Goal: Task Accomplishment & Management: Use online tool/utility

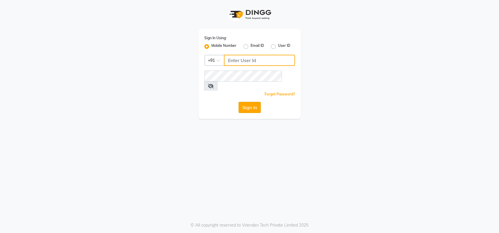
type input "9022420717"
click at [252, 102] on button "Sign In" at bounding box center [250, 107] width 22 height 11
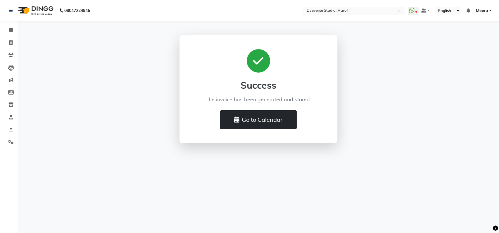
click at [264, 119] on button "Go to Calendar" at bounding box center [258, 119] width 77 height 19
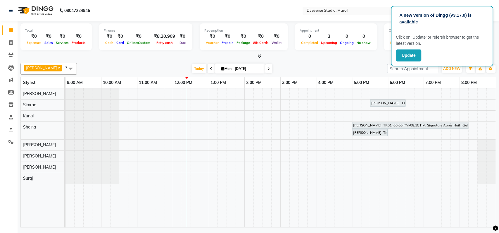
click at [296, 68] on div "[DATE] [DATE]" at bounding box center [232, 68] width 304 height 9
click at [400, 53] on button "Update" at bounding box center [408, 55] width 25 height 12
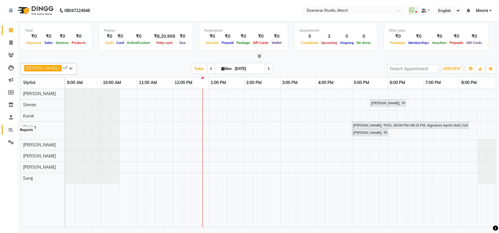
click at [10, 128] on icon at bounding box center [11, 129] width 4 height 4
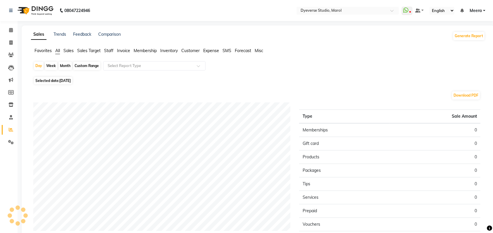
click at [66, 63] on div "Month" at bounding box center [64, 66] width 13 height 8
select select "9"
select select "2025"
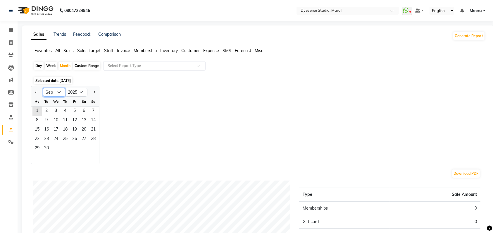
click at [61, 94] on select "Jan Feb Mar Apr May Jun Jul Aug Sep Oct Nov Dec" at bounding box center [54, 92] width 22 height 9
select select "8"
click at [43, 88] on select "Jan Feb Mar Apr May Jun Jul Aug Sep Oct Nov Dec" at bounding box center [54, 92] width 22 height 9
click at [72, 113] on span "1" at bounding box center [74, 110] width 9 height 9
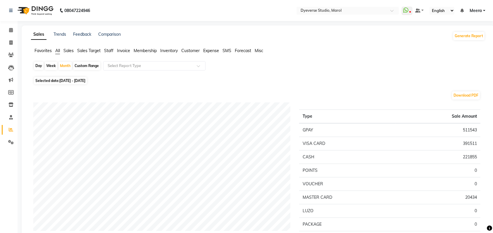
click at [107, 48] on li "Staff" at bounding box center [108, 51] width 9 height 6
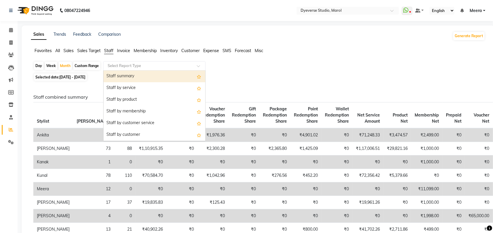
click at [115, 66] on input "text" at bounding box center [148, 66] width 84 height 6
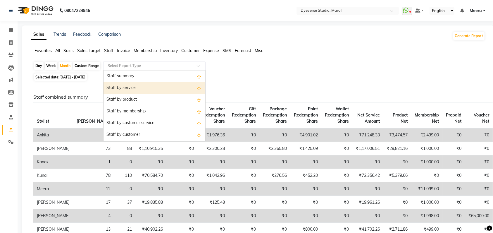
click at [108, 87] on div "Staff by service" at bounding box center [154, 88] width 102 height 12
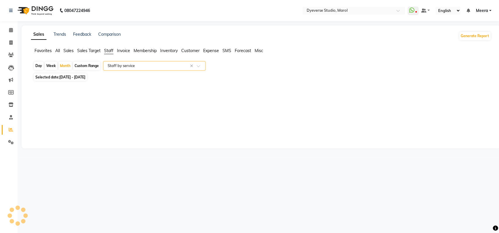
select select "full_report"
select select "csv"
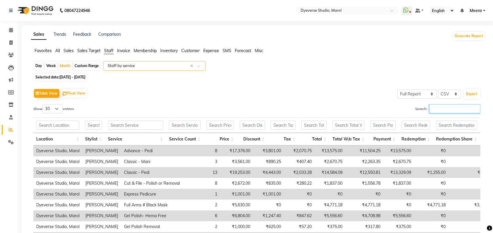
click at [462, 110] on input "Search:" at bounding box center [454, 108] width 51 height 9
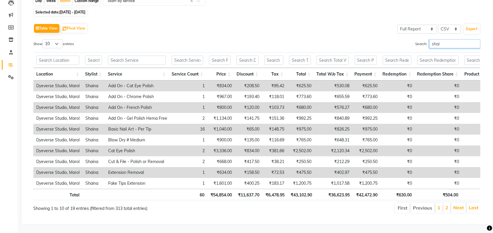
scroll to position [76, 0]
type input "shai"
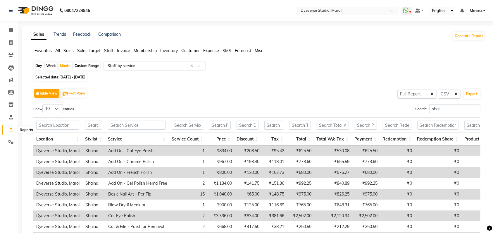
click at [10, 128] on icon at bounding box center [11, 129] width 4 height 4
click at [90, 67] on div "Custom Range" at bounding box center [86, 66] width 27 height 8
select select "8"
select select "2025"
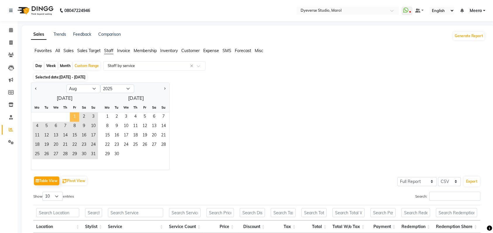
click at [75, 114] on span "1" at bounding box center [74, 116] width 9 height 9
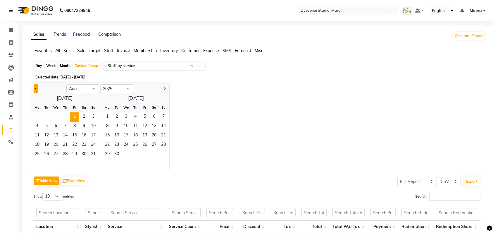
click at [34, 88] on button "Previous month" at bounding box center [36, 88] width 5 height 9
select select "7"
click at [46, 113] on span "1" at bounding box center [46, 116] width 9 height 9
click at [65, 153] on span "31" at bounding box center [65, 154] width 9 height 9
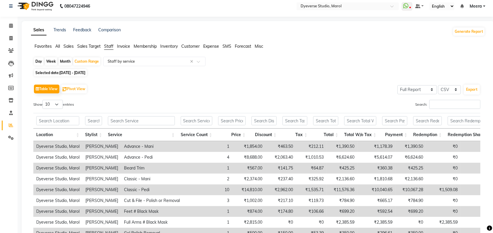
scroll to position [2, 0]
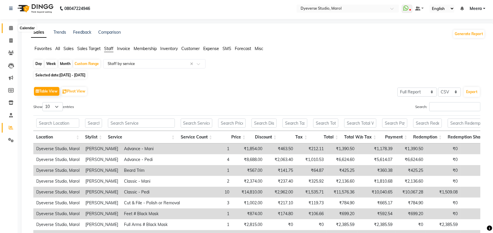
click at [11, 28] on icon at bounding box center [11, 28] width 4 height 4
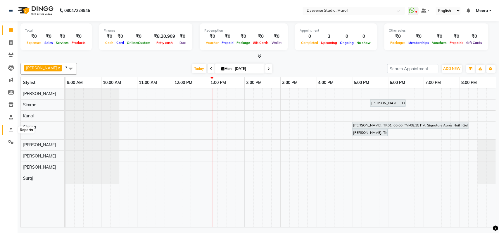
click at [11, 129] on icon at bounding box center [11, 129] width 4 height 4
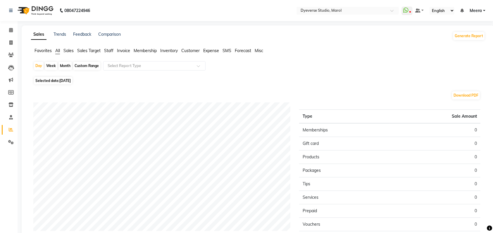
click at [62, 62] on div "Month" at bounding box center [64, 66] width 13 height 8
select select "9"
select select "2025"
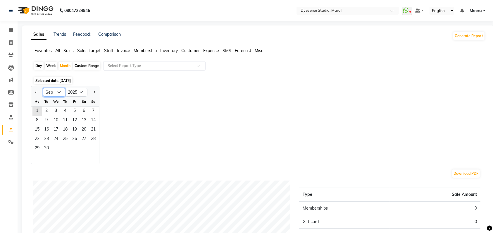
click at [54, 93] on select "Jan Feb Mar Apr May Jun Jul Aug Sep Oct Nov Dec" at bounding box center [54, 92] width 22 height 9
select select "8"
click at [43, 88] on select "Jan Feb Mar Apr May Jun Jul Aug Sep Oct Nov Dec" at bounding box center [54, 92] width 22 height 9
click at [76, 108] on span "1" at bounding box center [74, 110] width 9 height 9
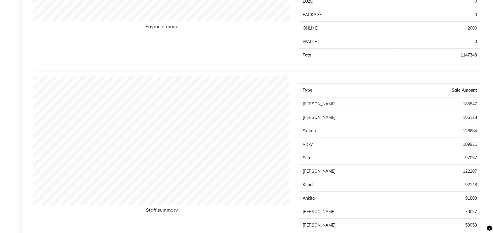
scroll to position [210, 0]
